Goal: Communication & Community: Answer question/provide support

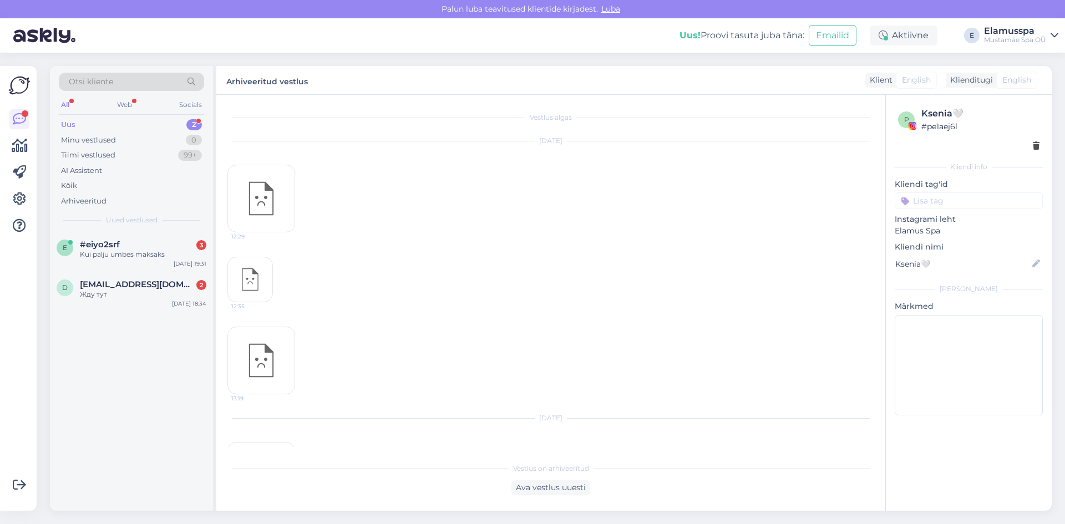
scroll to position [1638, 0]
click at [127, 242] on div "#eiyo2srf 3" at bounding box center [143, 245] width 127 height 10
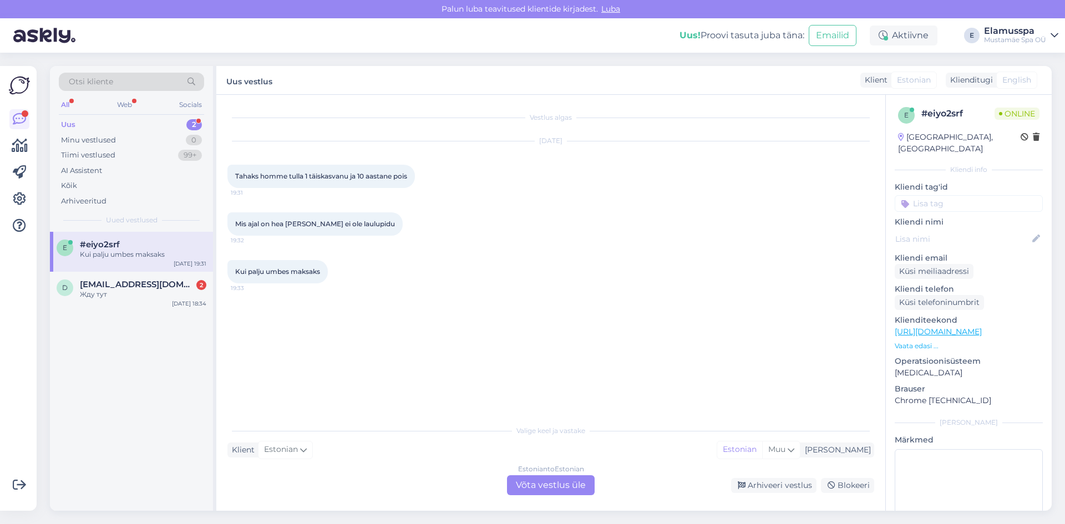
drag, startPoint x: 550, startPoint y: 488, endPoint x: 545, endPoint y: 493, distance: 7.8
click at [550, 491] on div "Estonian to Estonian Võta vestlus üle" at bounding box center [551, 486] width 88 height 20
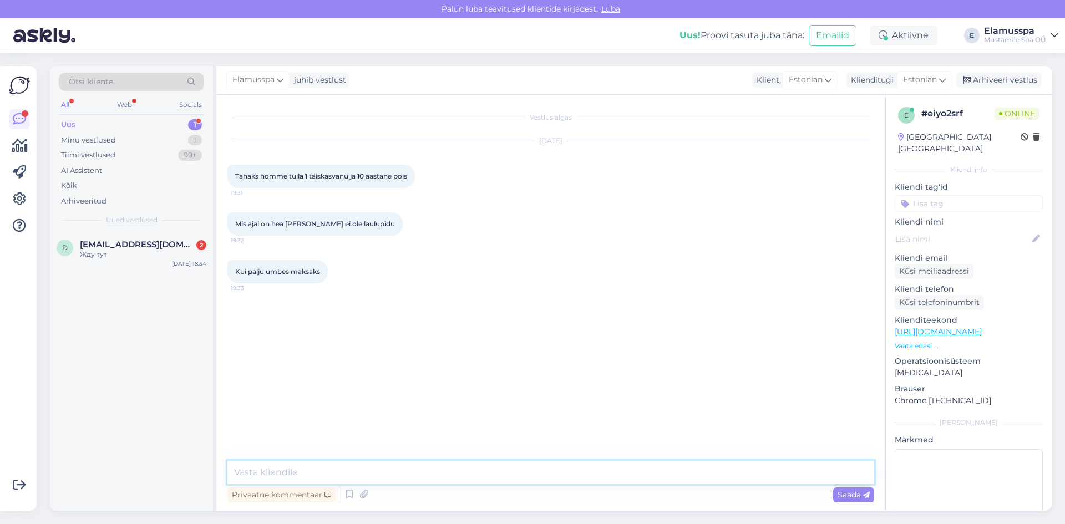
click at [282, 464] on textarea at bounding box center [551, 472] width 647 height 23
click at [691, 477] on textarea "Tere! Täiskasvanu pilet maksab 34€, sooduspilet on 29€. Kõige rahulikum aeg on …" at bounding box center [551, 472] width 647 height 23
type textarea "Tere! Täiskasvanu pilet maksab 34€, sooduspilet on 29€. Kõige rahulikum aeg on …"
click at [840, 491] on span "Saada" at bounding box center [854, 495] width 32 height 10
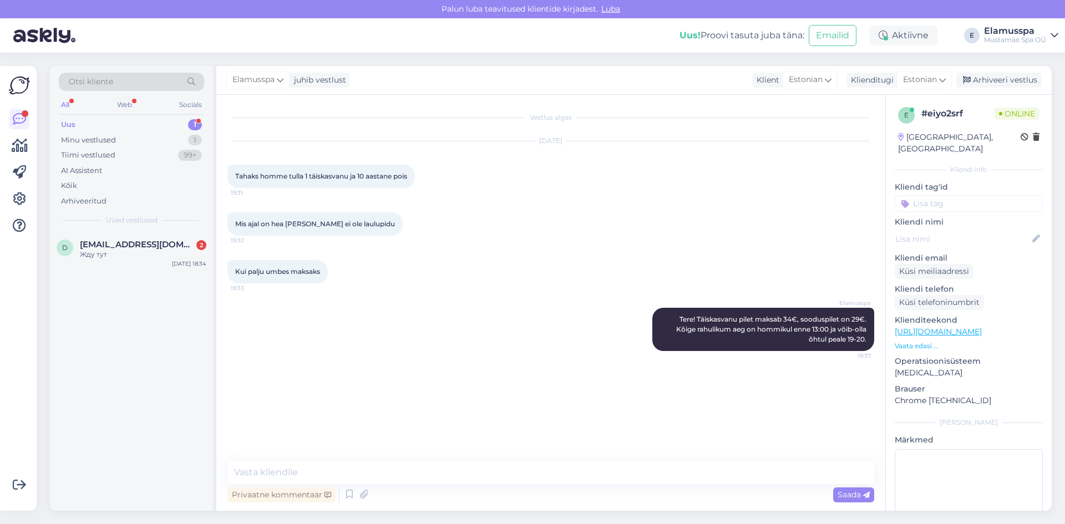
click at [998, 88] on div "Elamusspa juhib vestlust Klient Estonian Klienditugi Estonian Arhiveeri vestlus" at bounding box center [634, 80] width 836 height 29
click at [999, 87] on div "Arhiveeri vestlus" at bounding box center [999, 80] width 85 height 15
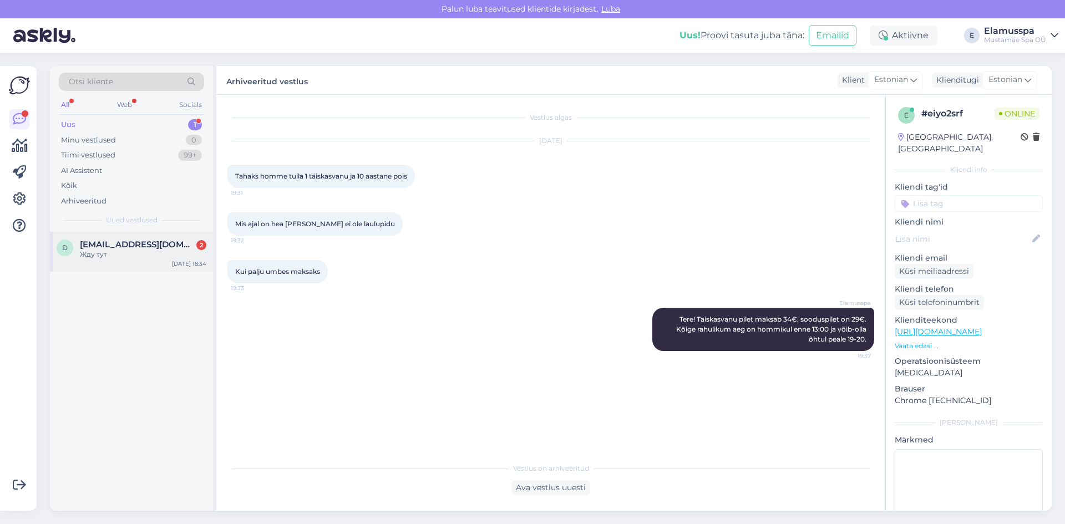
click at [132, 271] on div "d [EMAIL_ADDRESS][DOMAIN_NAME] 2 Жду тут [DATE] 18:34" at bounding box center [131, 252] width 163 height 40
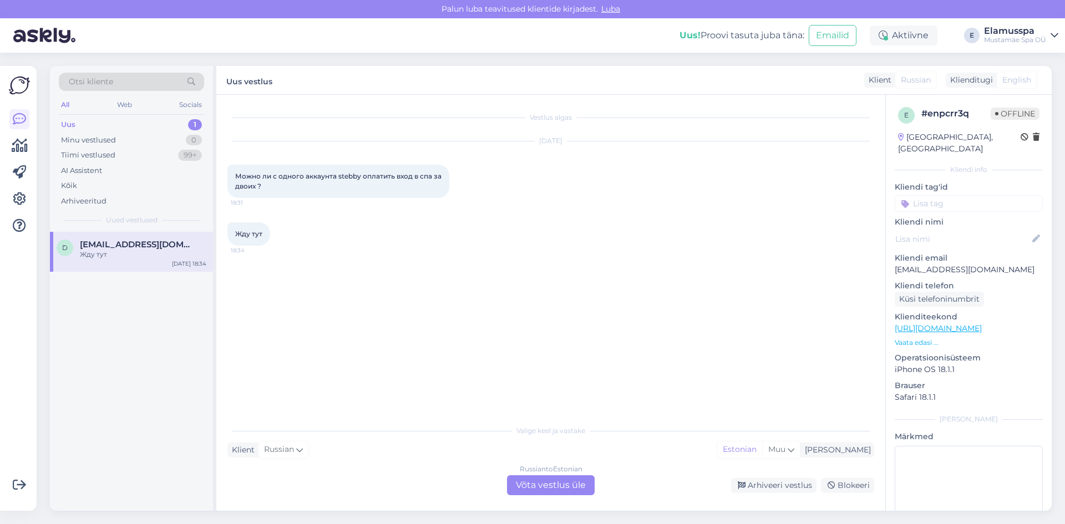
click at [560, 479] on div "Russian to Estonian Võta vestlus üle" at bounding box center [551, 486] width 88 height 20
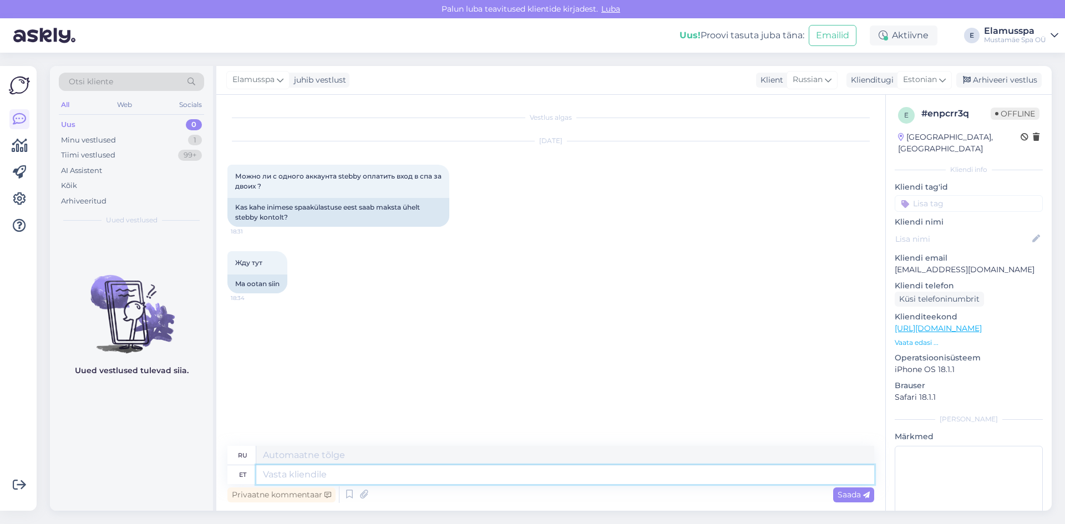
click at [324, 477] on textarea at bounding box center [565, 475] width 618 height 19
click at [282, 477] on textarea at bounding box center [565, 475] width 618 height 19
type textarea "Добры й"
type textarea "Хороший"
type textarea "Добрый вечер!"
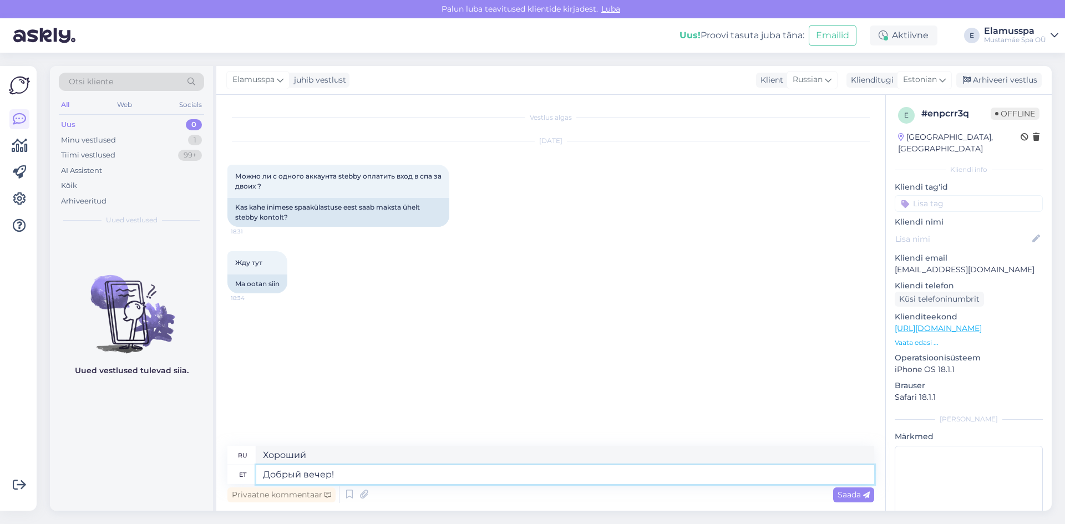
type textarea "Добрый вечер!"
type textarea "Добрый вечер! Использование"
type textarea "Добрый вечер! Использование одного"
type textarea "Добрый вечер! Используя один"
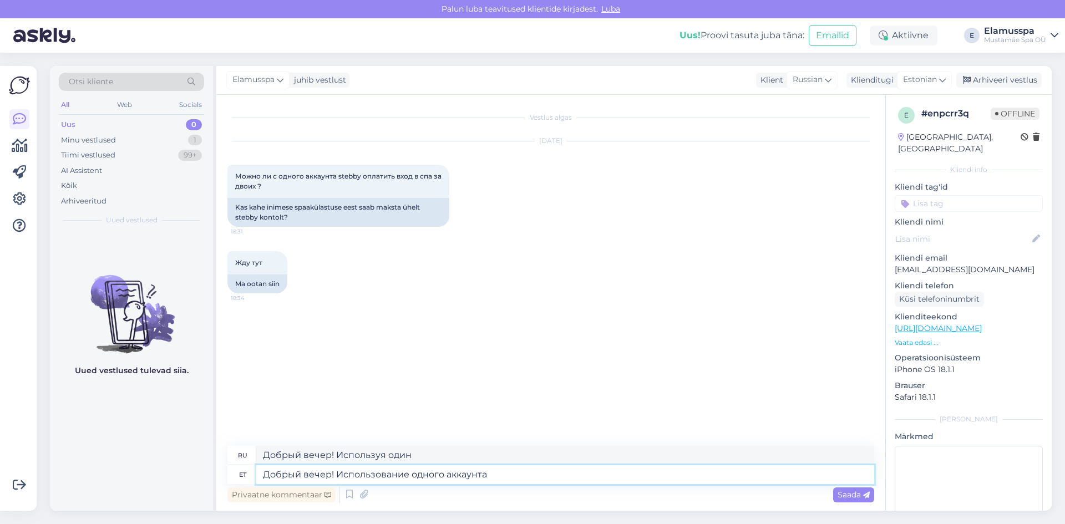
type textarea "Добрый вечер! Использование одного аккаунта"
type textarea "Добрый вечер! Использование одной учетной записи"
type textarea "Добрый вечер! Использование одного аккаунта Stebby"
type textarea "Добрый вечер! Использование одной учетной записи [PERSON_NAME]"
type textarea "Добрый вечер! Использование одного аккаунта Stebby для"
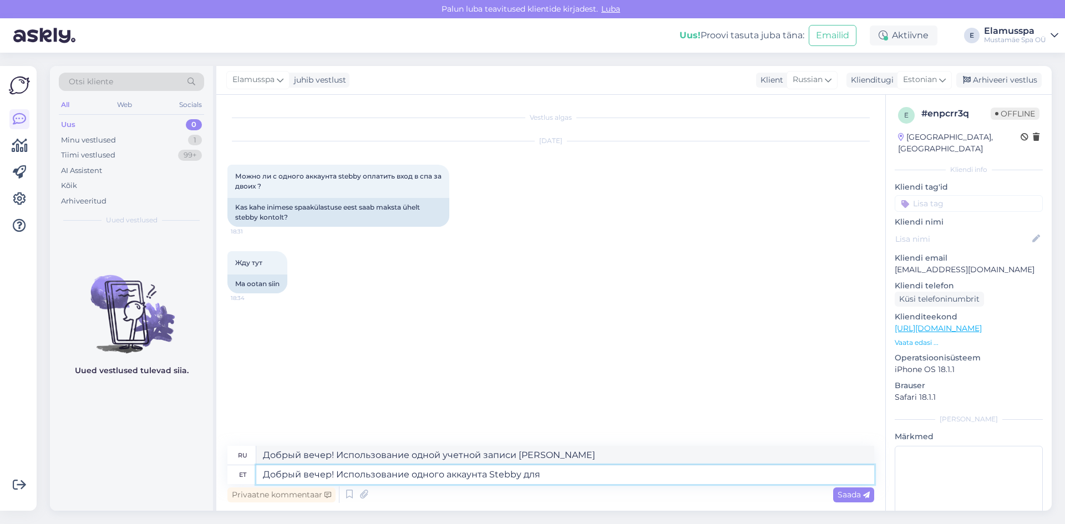
type textarea "Добрый вечер! Использование одной учетной записи для [PERSON_NAME]"
type textarea "Добрый вечер! Использование одного аккаунта Stebby для оплаты"
type textarea "Добрый вечер! Использование одного аккаунта Stebby для оплаты билет ов"
type textarea "Добрый вечер! Использование одного аккаунта Stebby для оплаты билета"
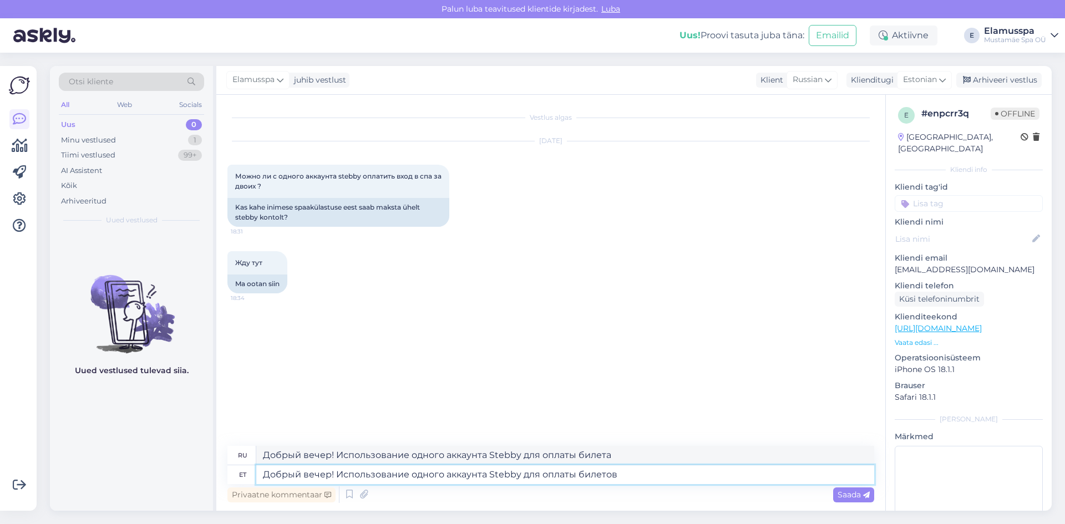
type textarea "Добрый вечер! Использование одного аккаунта Stebby для оплаты билетов"
type textarea "Добрый вечер! Использование одного аккаунта Stebby для оплаты билетов другим"
type textarea "Добрый вечер! Оплата билетов через один аккаунт Stebby с помощью другого аккаун…"
type textarea "Добрый вечер! Использование одного аккаунта Stebby для оплаты билетов другим лю…"
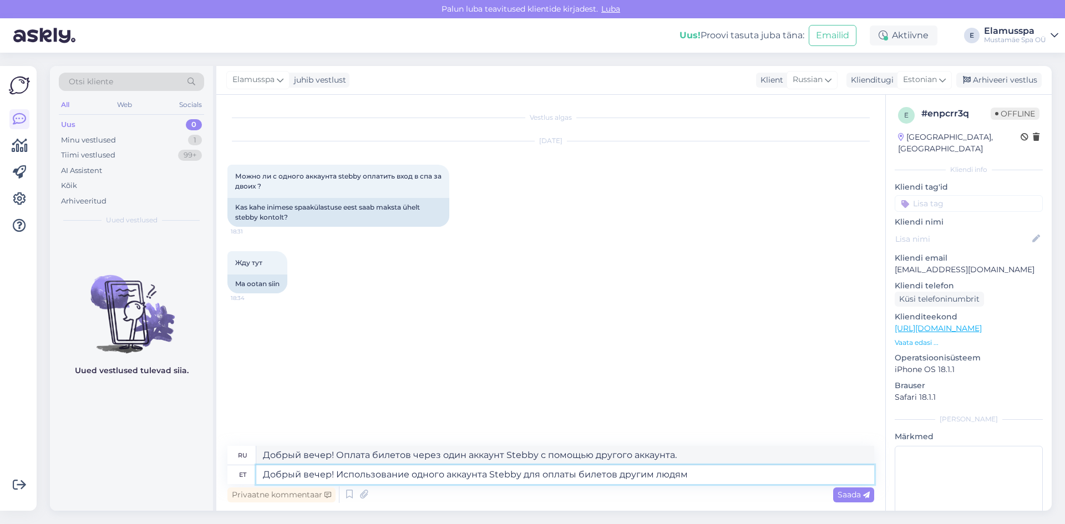
type textarea "Добрый вечер! Оплата билетов другим людям с помощью одного аккаунта Stebby."
type textarea "Добрый вечер! Использование одного аккаунта Stebby для оплаты билетов другим лю…"
type textarea "Добрый вечер! Использование одного аккаунта Stebby для оплаты билетов другим ли…"
type textarea "Добрый вечер! Использование одного аккаунта Stebby для оплаты билетов другим лю…"
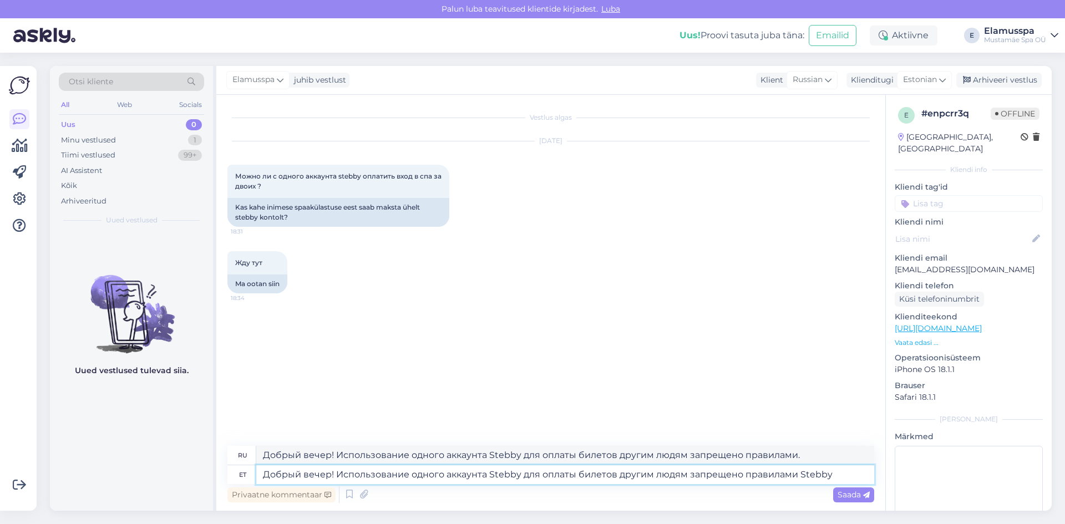
type textarea "Добрый вечер! Использование одного аккаунта Stebby для оплаты билетов другим лю…"
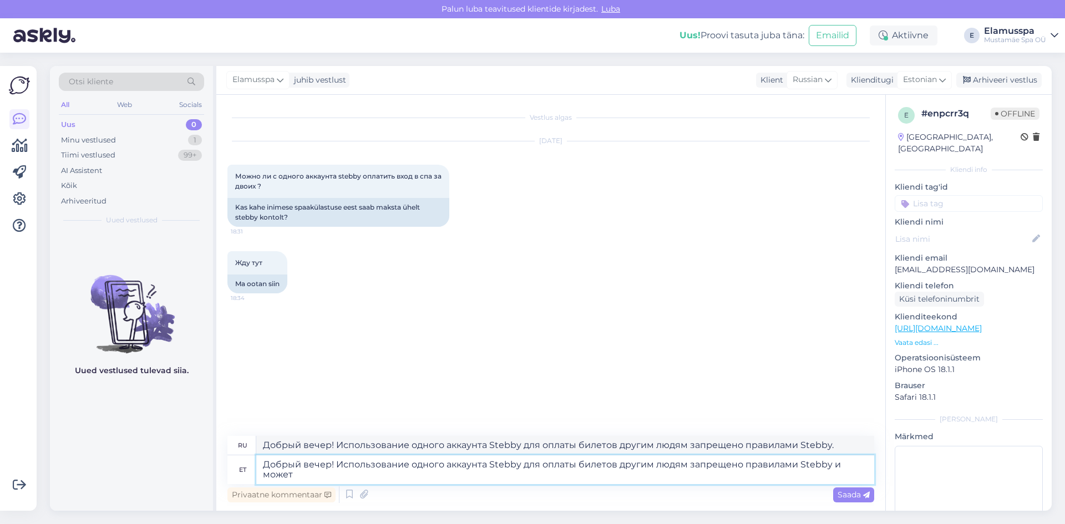
type textarea "Добрый вечер! Использование одного аккаунта Stebby для оплаты билетов другим лю…"
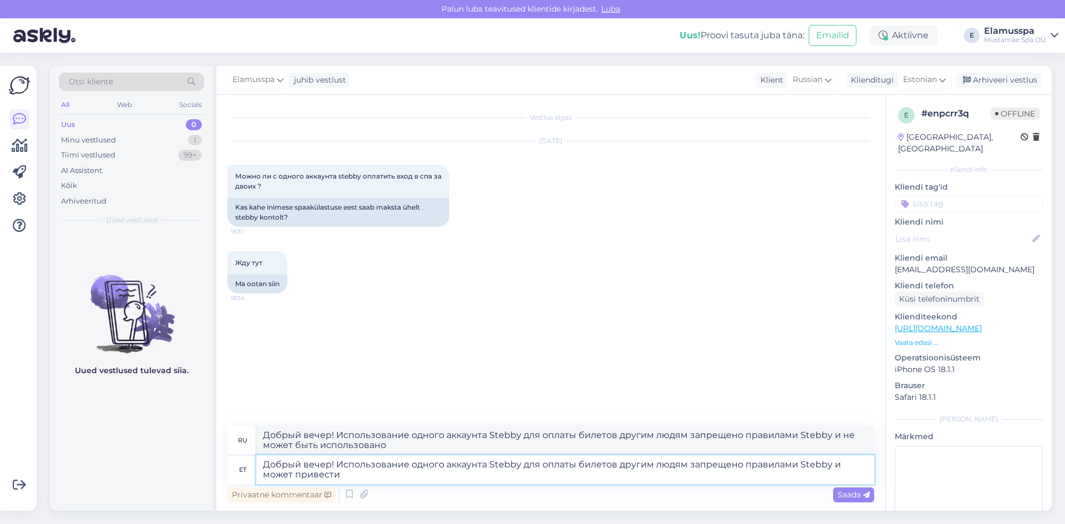
type textarea "Добрый вечер! Использование одного аккаунта Stebby для оплаты билетов другим лю…"
type textarea "Добрый вечер! Использование одного аккаунта Stebby для оплаты билетов другим ли…"
type textarea "Добрый вечер! Использование одного аккаунта Stebby для оплаты билетов другим лю…"
type textarea "Добрый вечер! Использование одного аккаунта Stebby для оплаты билетов другим ли…"
type textarea "Добрый вечер! Использование одного аккаунта Stebby для оплаты билетов другим лю…"
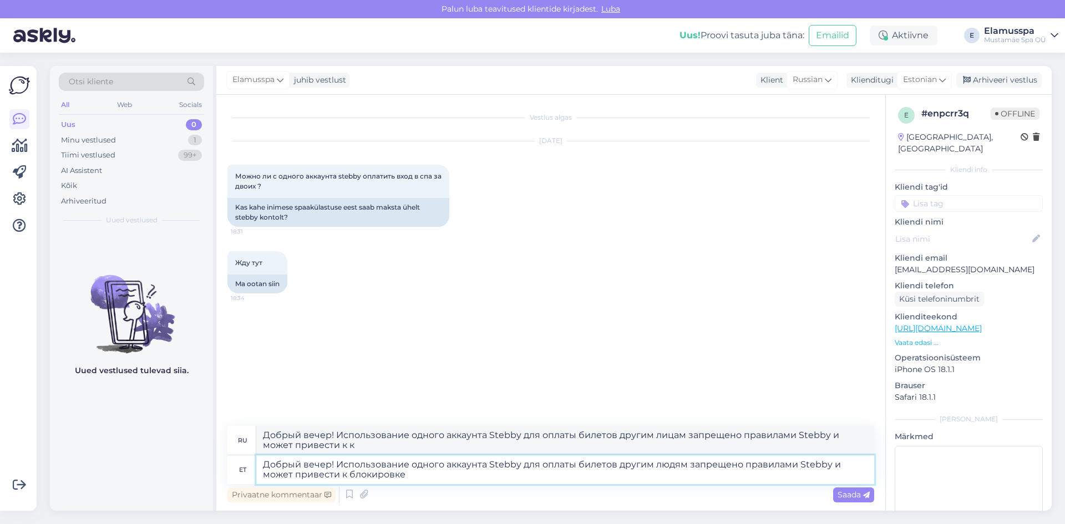
type textarea "Добрый вечер! Использование одного аккаунта Stebby для оплаты билетов другим лю…"
type textarea "Добрый вечер! Использование одного аккаунта Stebby для оплаты билетов другим ли…"
type textarea "Добрый вечер! Использование одного аккаунта Stebby для оплаты билетов другим лю…"
type textarea "Добрый вечер! Использование одного аккаунта Stebby для оплаты билетов другим ли…"
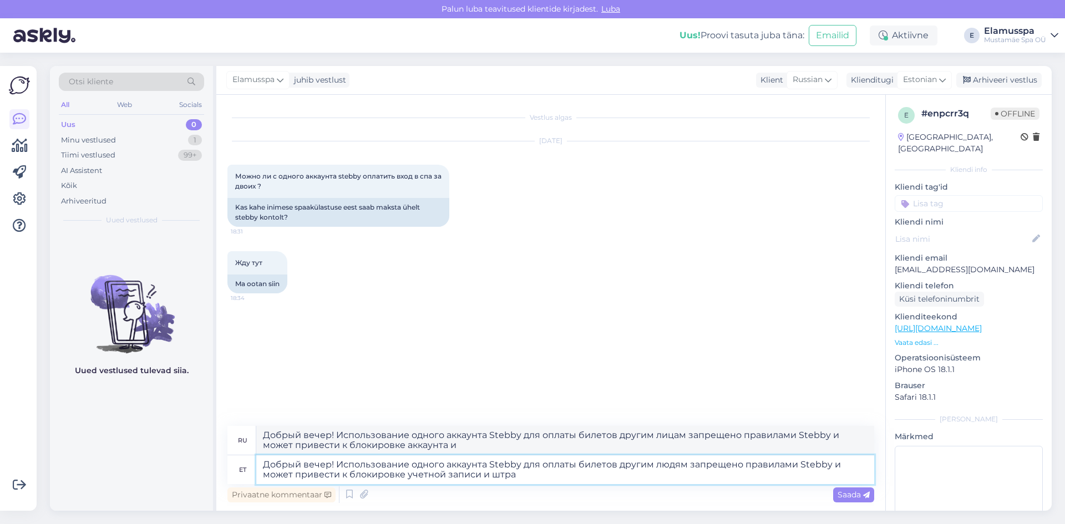
type textarea "Добрый вечер! Использование одного аккаунта Stebby для оплаты билетов другим лю…"
type textarea "Добрый вечер! Использование одного аккаунта Stebby для оплаты билетов другим ли…"
type textarea "Добрый вечер! Использование одного аккаунта Stebby для оплаты билетов другим лю…"
type textarea "Добрый вечер! Использование одного аккаунта Stebby для оплаты билетов другим ли…"
type textarea "Добрый вечер! Использование одного аккаунта Stebby для оплаты билетов другим лю…"
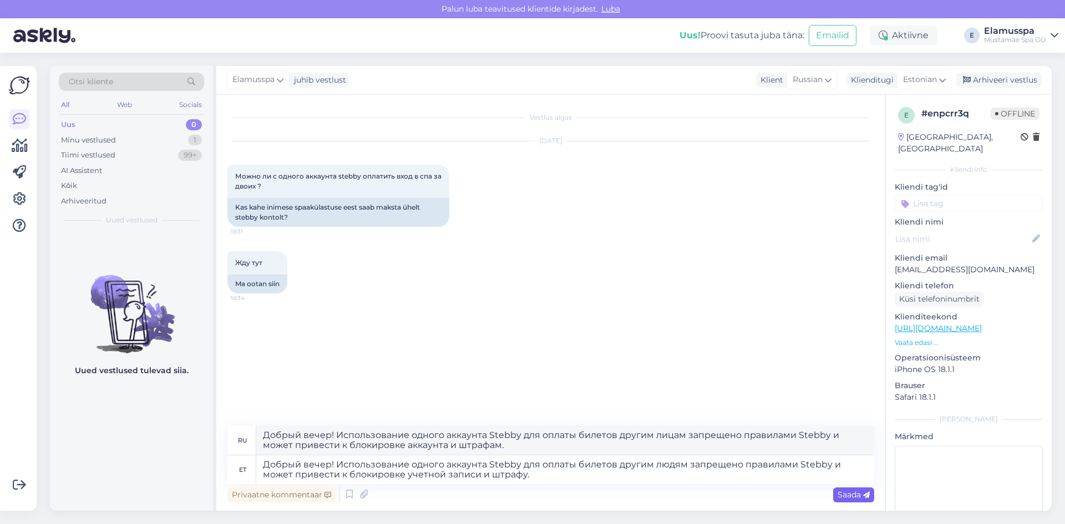
click at [858, 493] on span "Saada" at bounding box center [854, 495] width 32 height 10
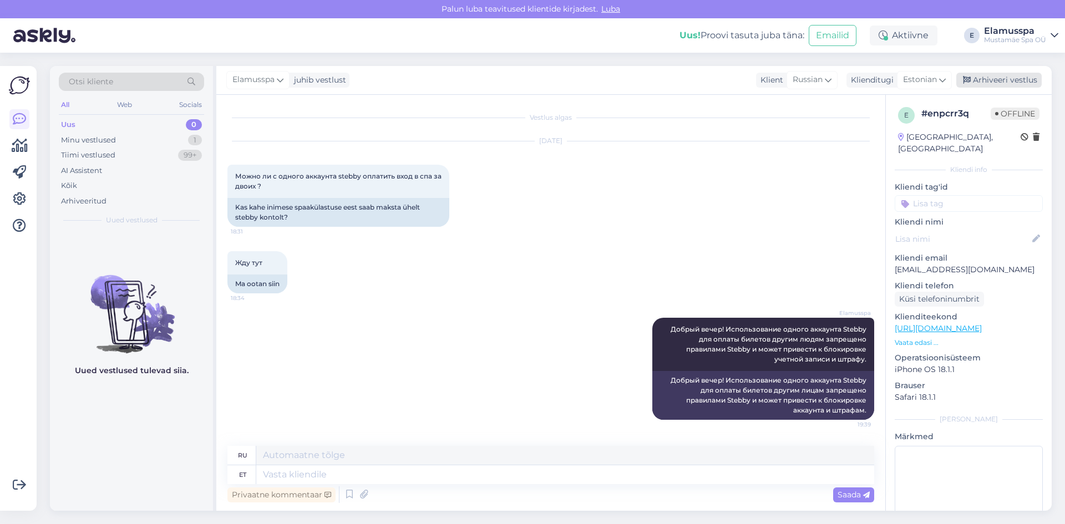
click at [1019, 73] on div "Arhiveeri vestlus" at bounding box center [999, 80] width 85 height 15
